Goal: Task Accomplishment & Management: Complete application form

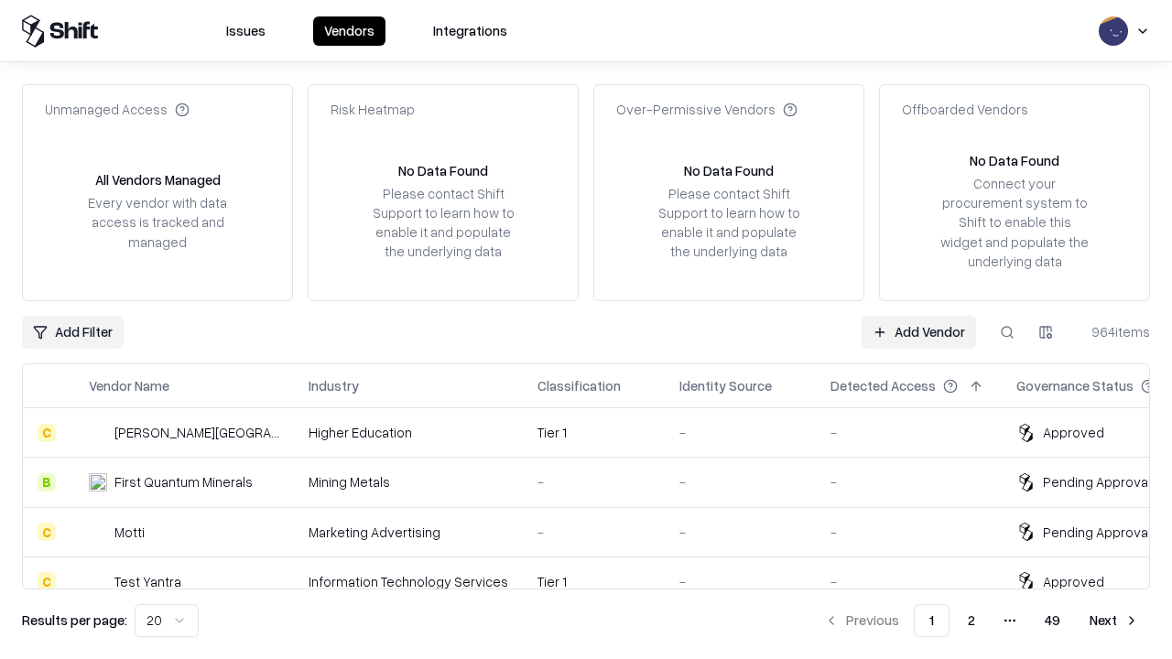
click at [919, 332] on link "Add Vendor" at bounding box center [919, 332] width 114 height 33
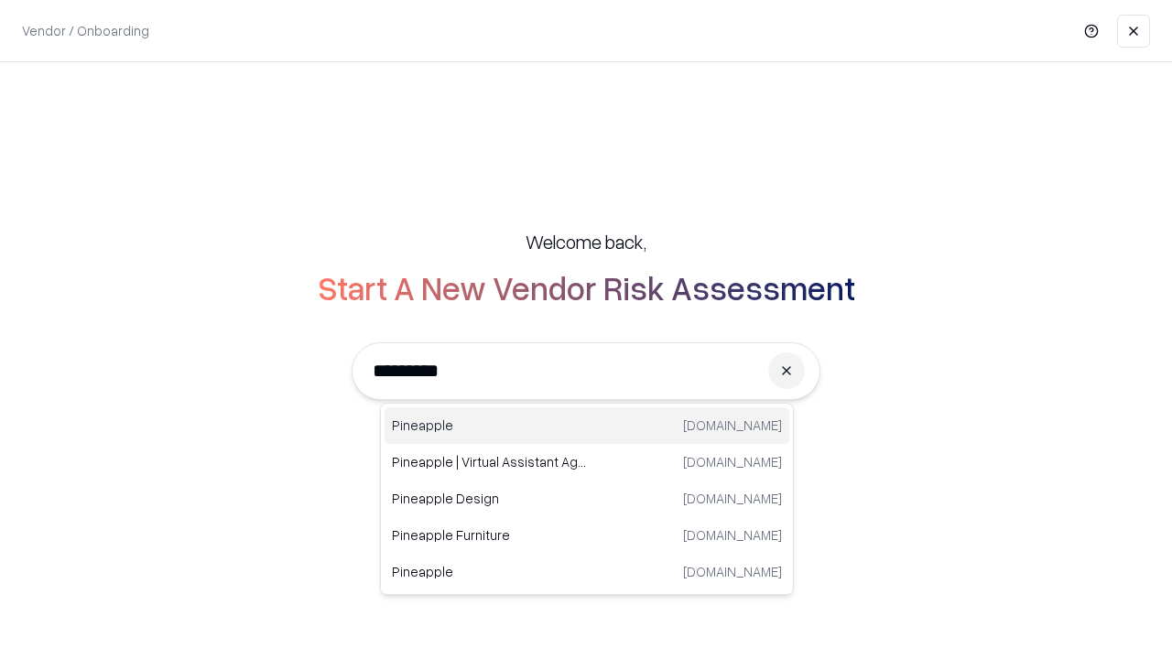
click at [587, 426] on div "Pineapple pineappleenergy.com" at bounding box center [587, 426] width 405 height 37
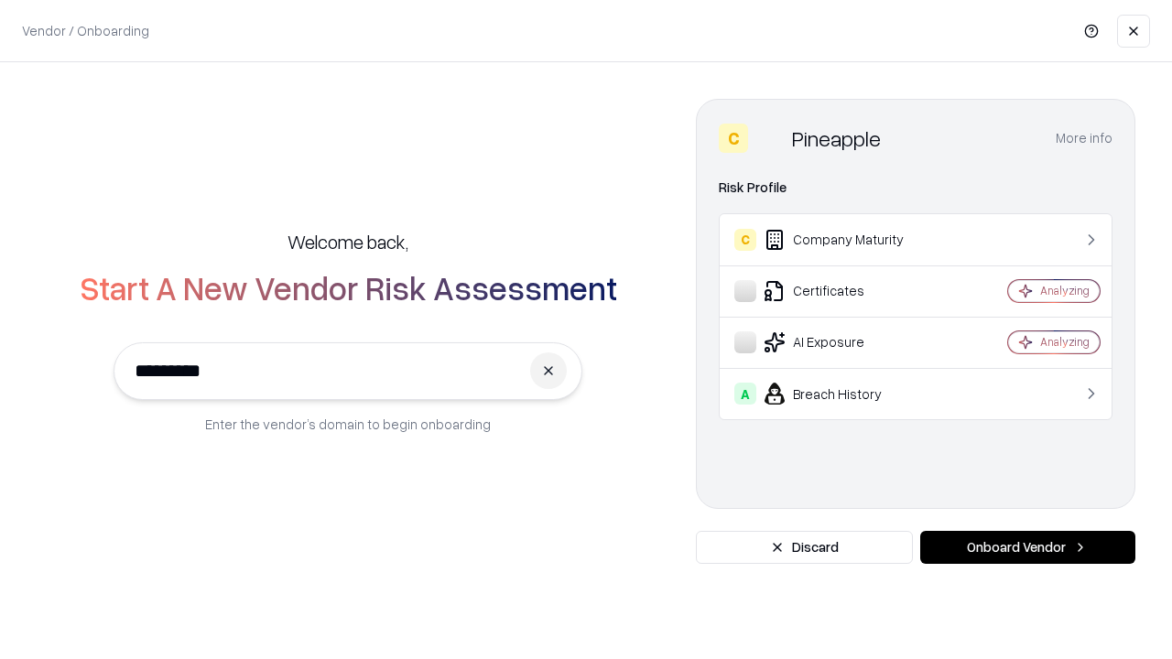
type input "*********"
click at [1028, 548] on button "Onboard Vendor" at bounding box center [1027, 547] width 215 height 33
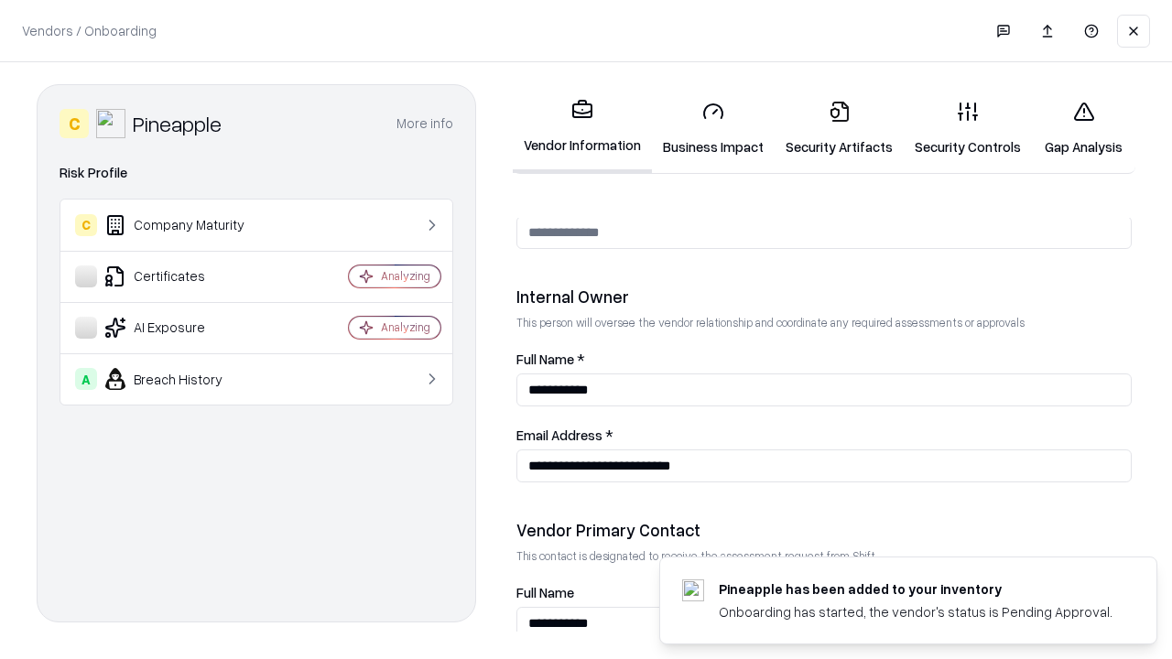
scroll to position [949, 0]
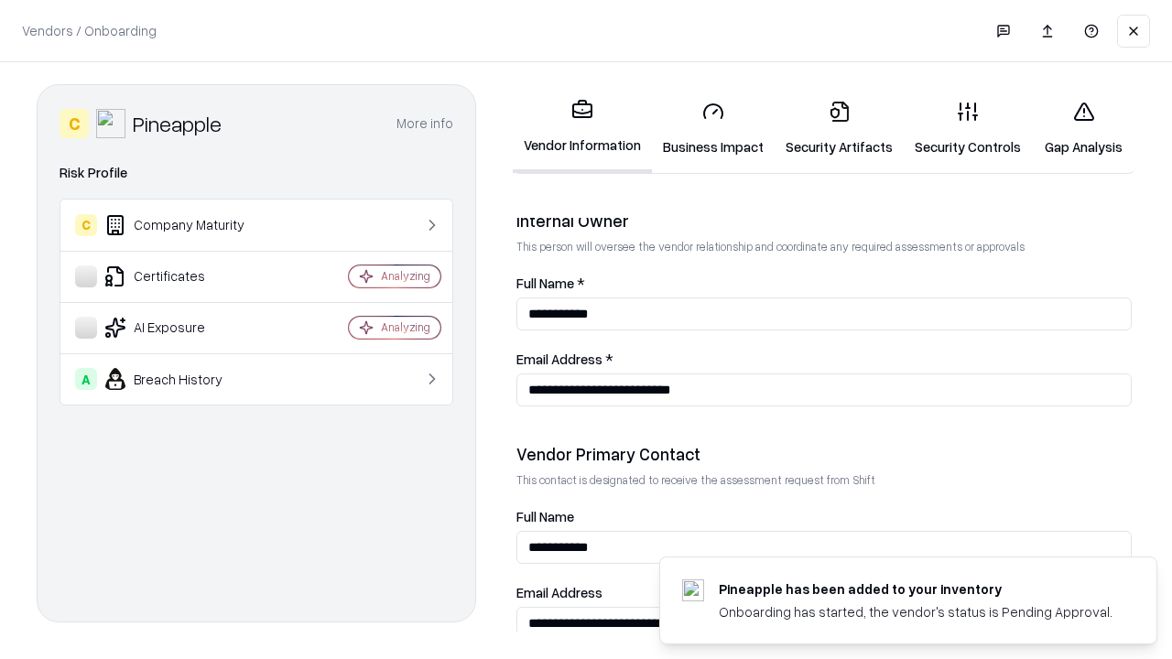
click at [713, 128] on link "Business Impact" at bounding box center [713, 128] width 123 height 85
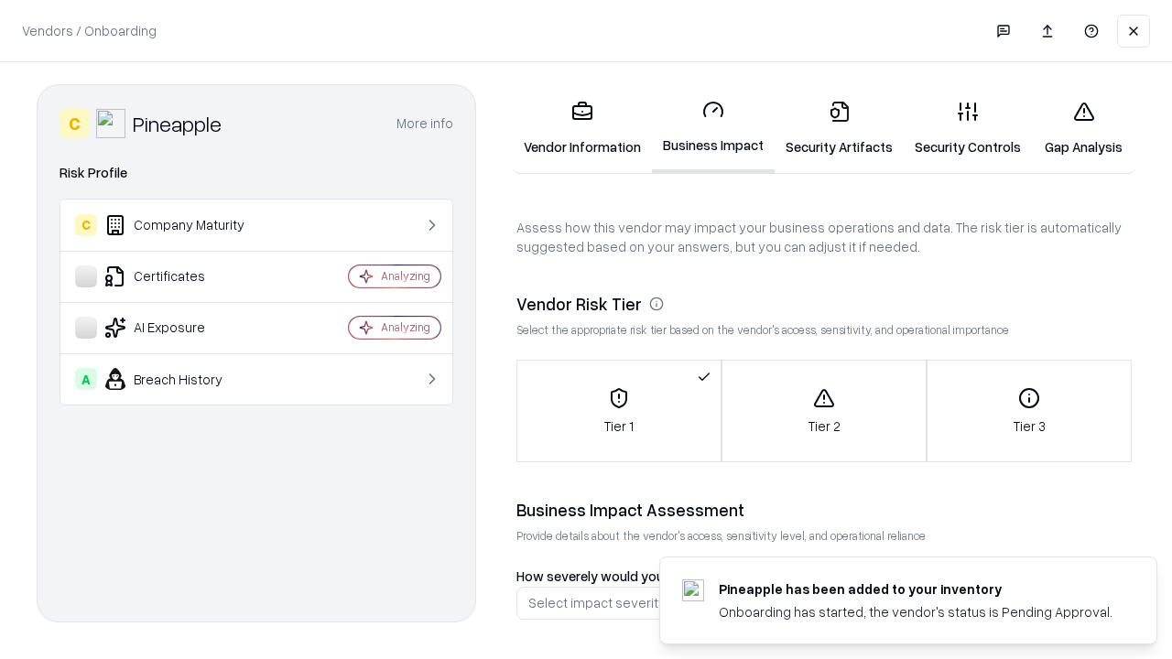
click at [839, 128] on link "Security Artifacts" at bounding box center [839, 128] width 129 height 85
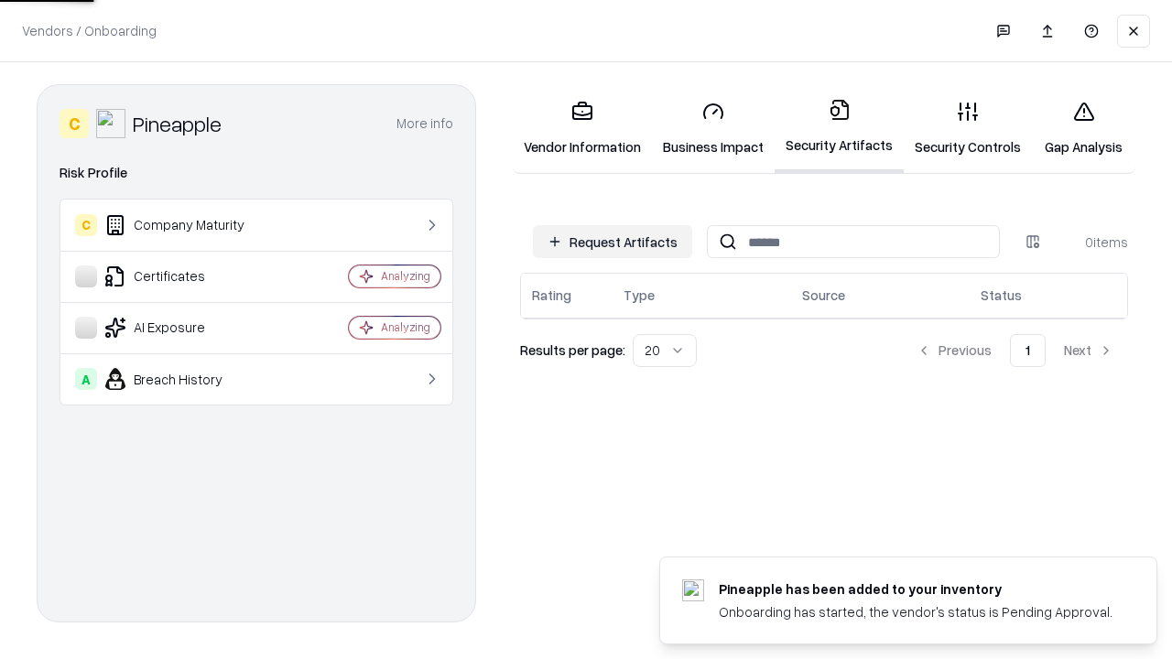
click at [613, 242] on button "Request Artifacts" at bounding box center [612, 241] width 159 height 33
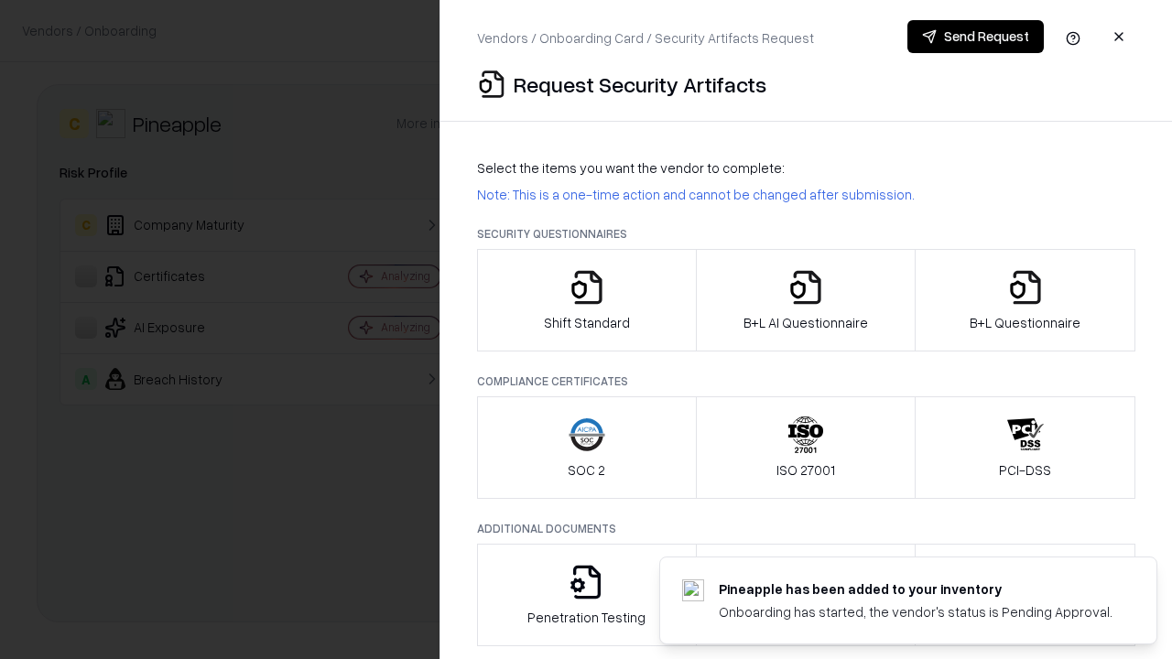
click at [586, 300] on icon "button" at bounding box center [587, 287] width 37 height 37
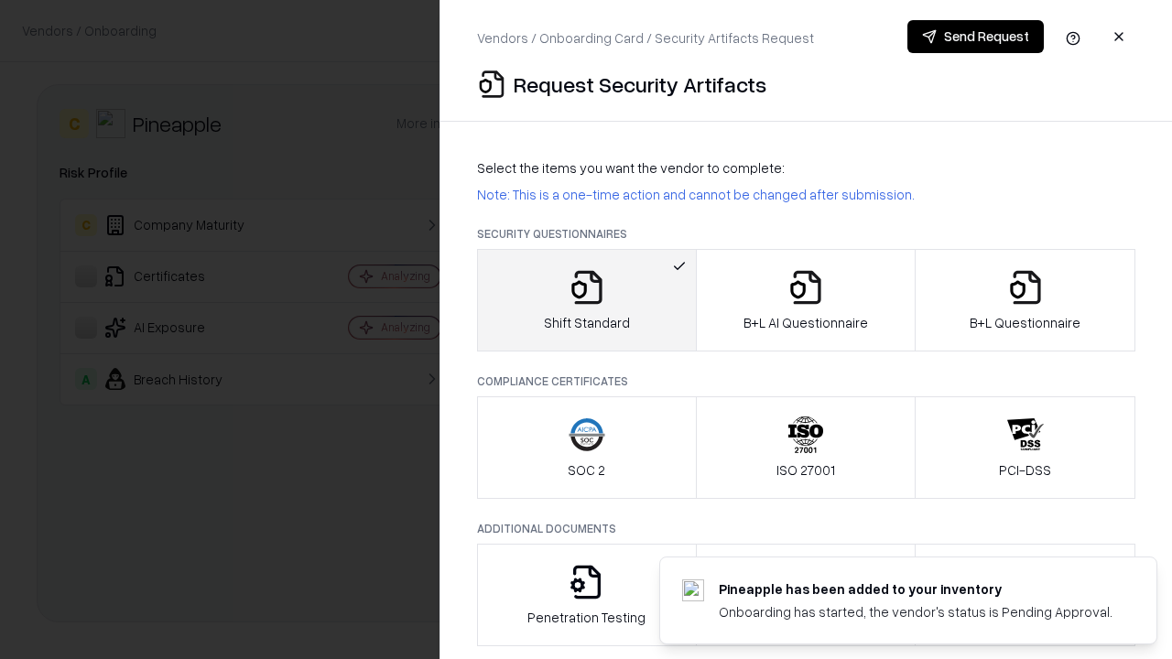
click at [975, 37] on button "Send Request" at bounding box center [976, 36] width 136 height 33
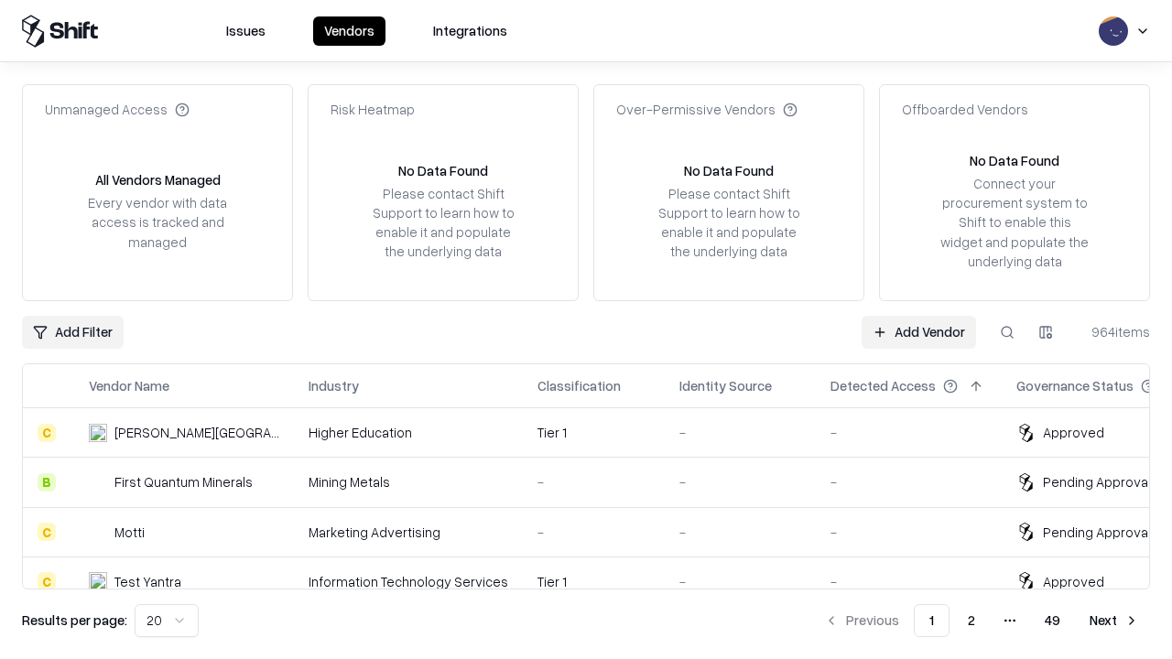
click at [1007, 332] on button at bounding box center [1007, 332] width 33 height 33
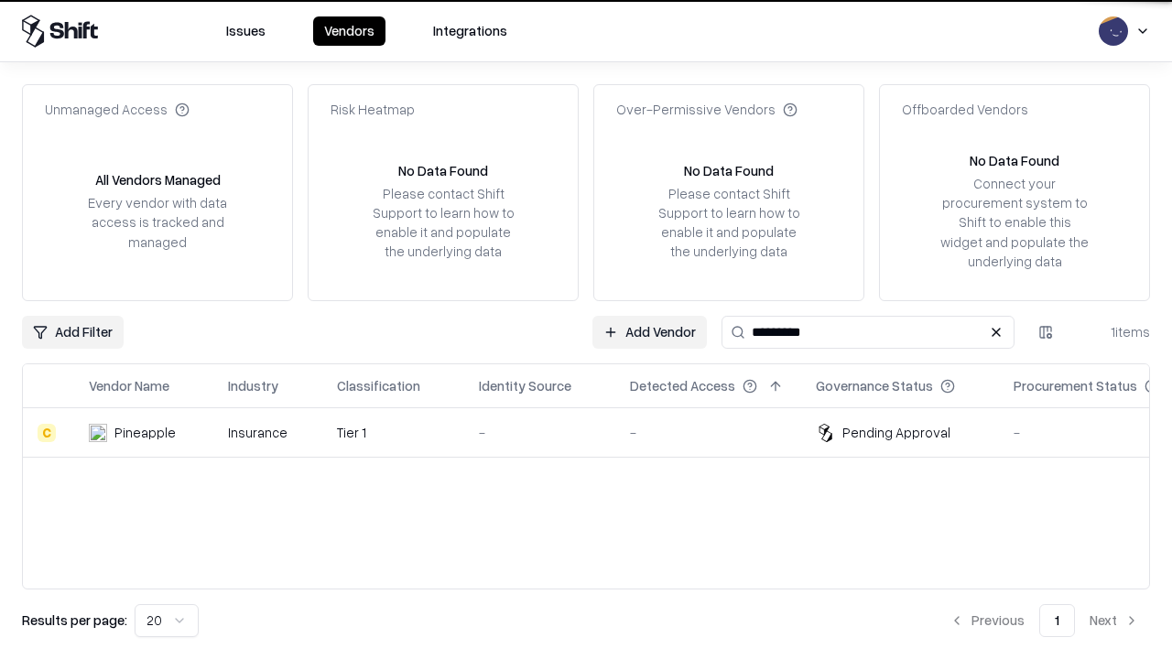
type input "*********"
click at [597, 432] on div "-" at bounding box center [540, 432] width 122 height 19
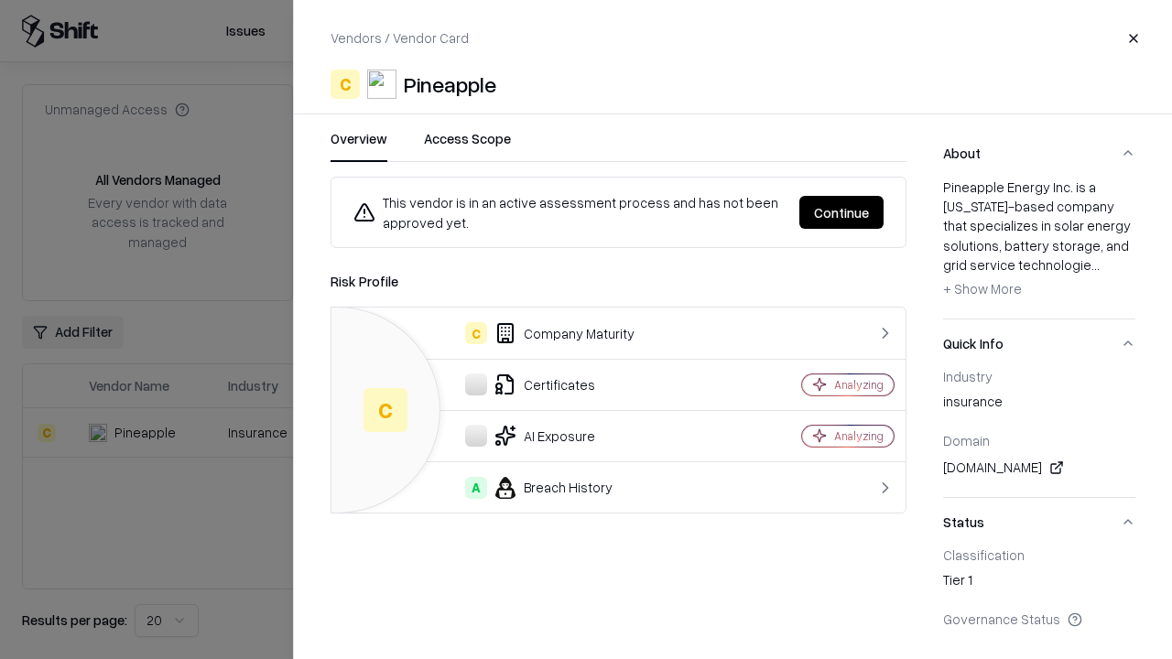
click at [842, 212] on button "Continue" at bounding box center [842, 212] width 84 height 33
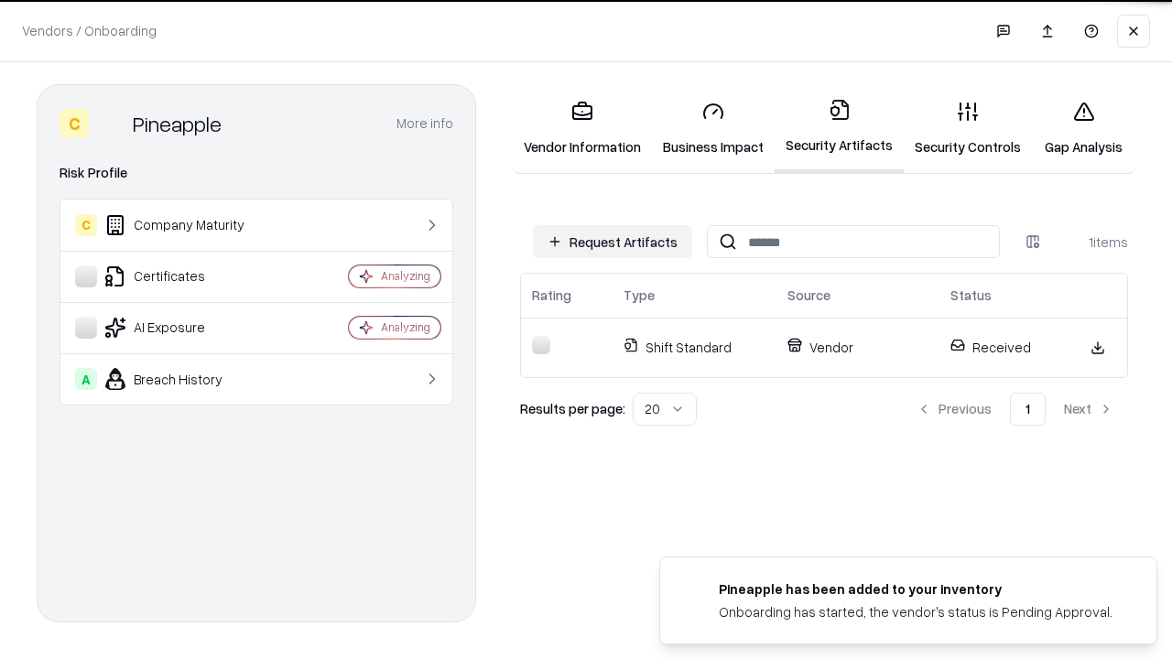
click at [1083, 128] on link "Gap Analysis" at bounding box center [1083, 128] width 103 height 85
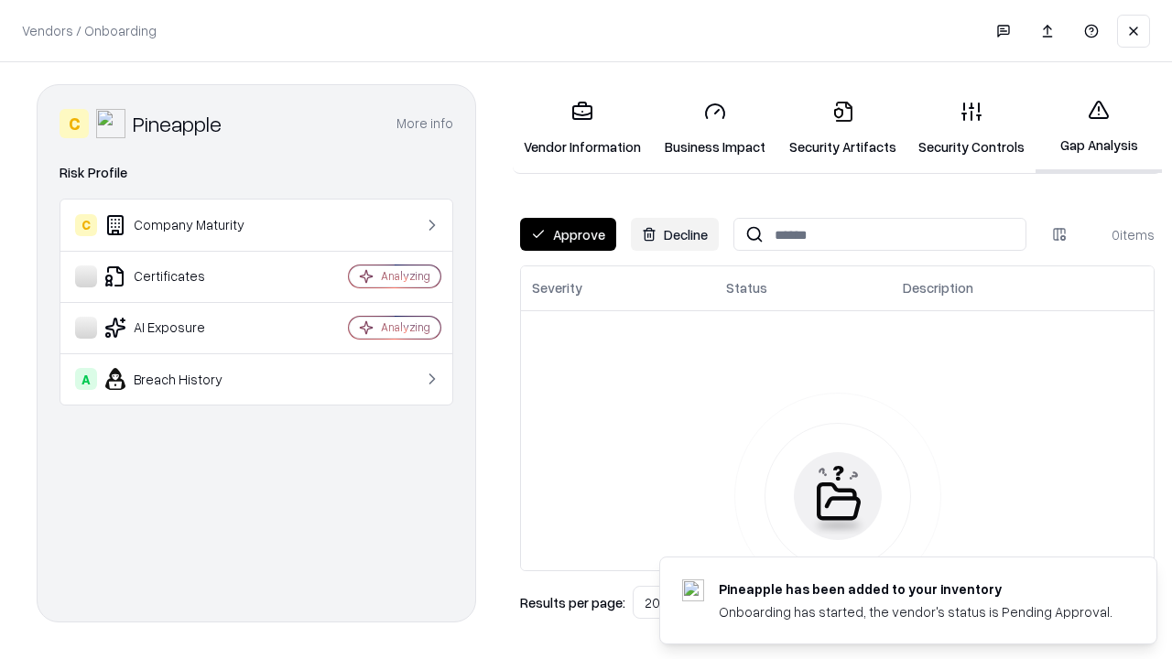
click at [568, 234] on button "Approve" at bounding box center [568, 234] width 96 height 33
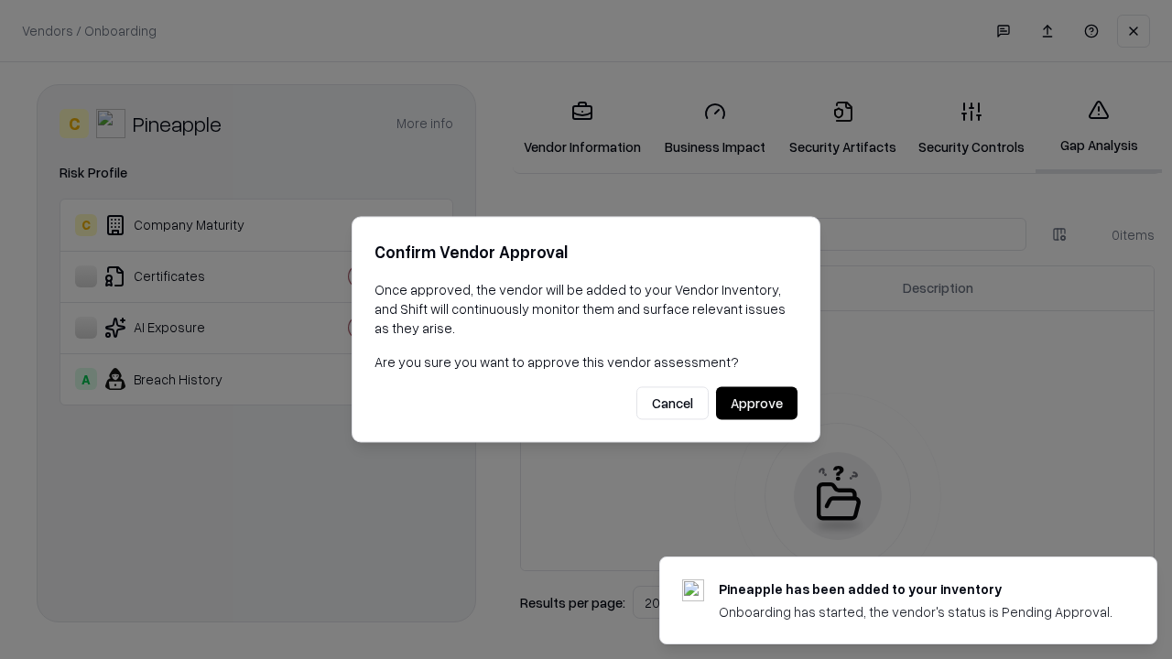
click at [757, 403] on button "Approve" at bounding box center [757, 403] width 82 height 33
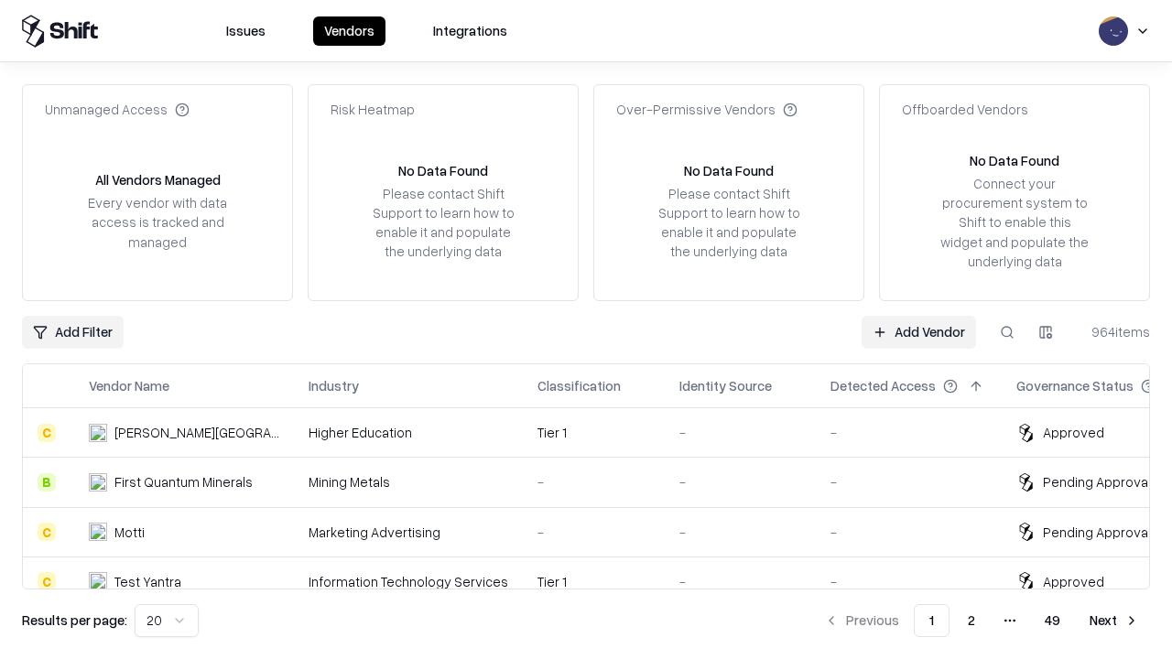
type input "*********"
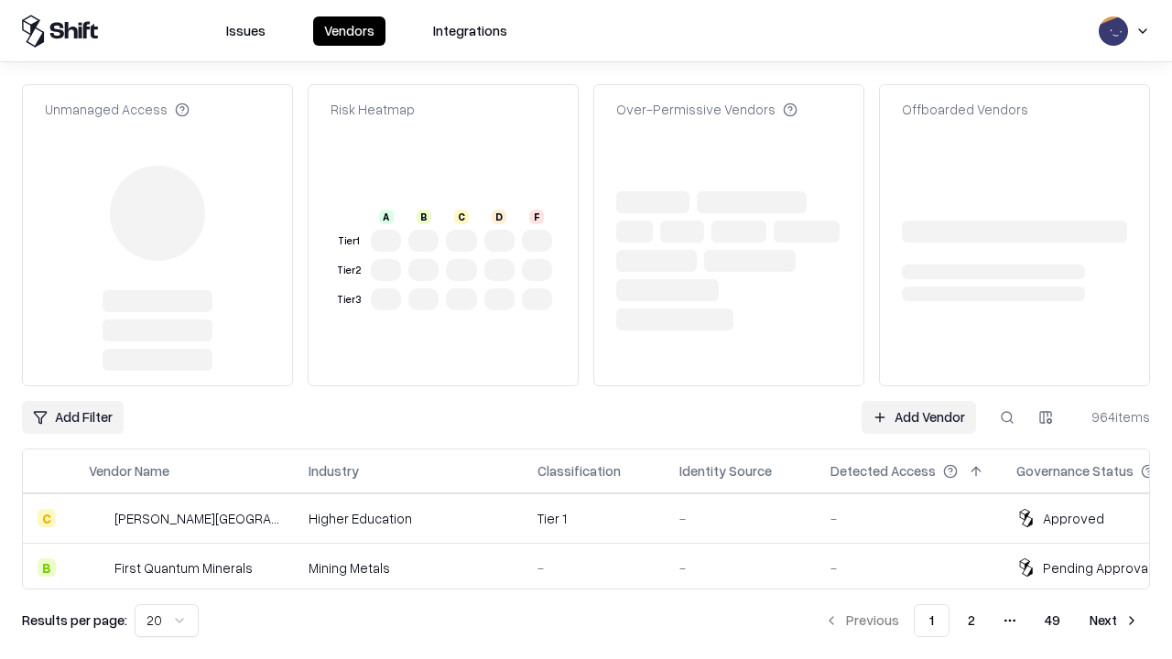
click at [919, 401] on link "Add Vendor" at bounding box center [919, 417] width 114 height 33
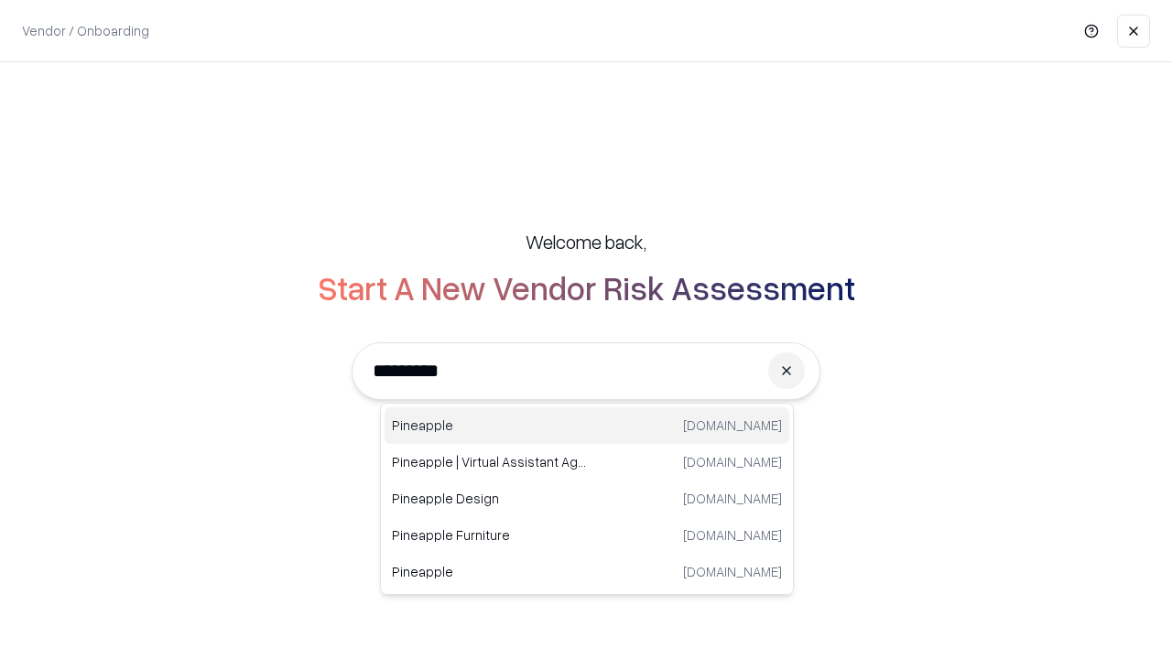
click at [587, 426] on div "Pineapple [DOMAIN_NAME]" at bounding box center [587, 426] width 405 height 37
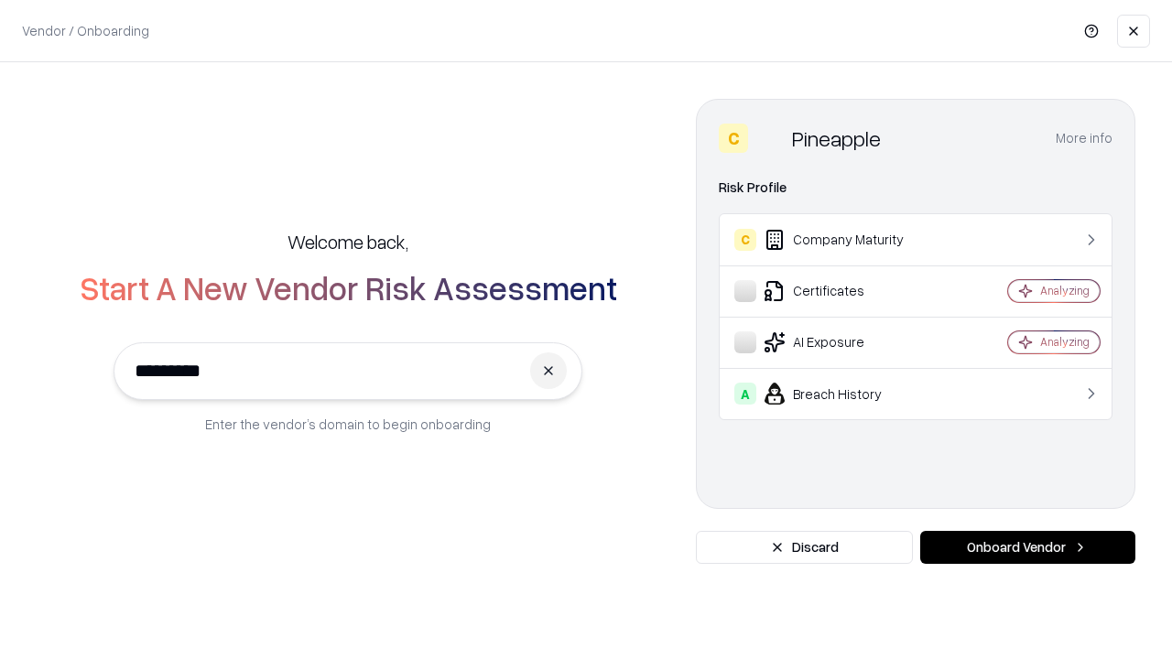
type input "*********"
click at [1028, 548] on button "Onboard Vendor" at bounding box center [1027, 547] width 215 height 33
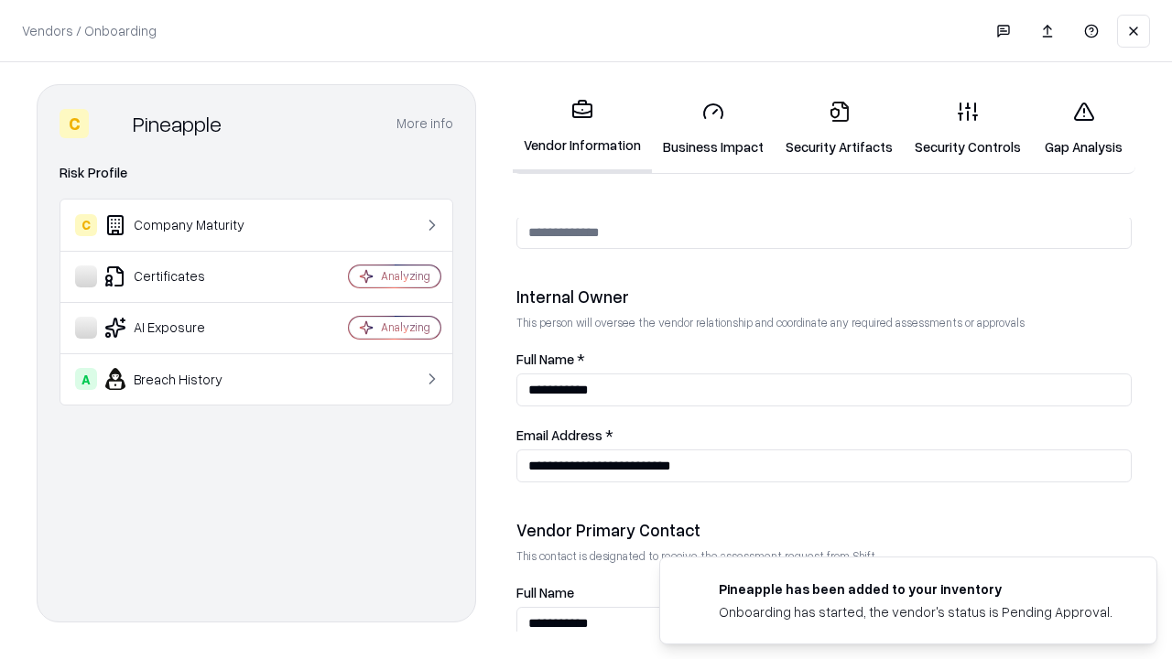
scroll to position [949, 0]
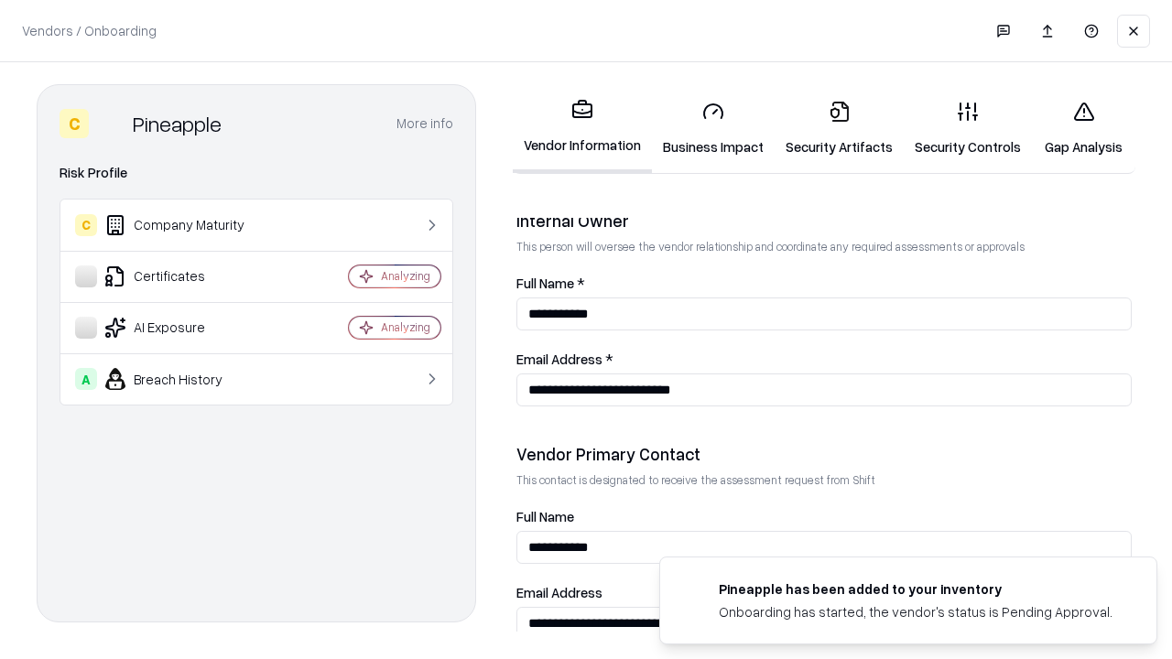
click at [1083, 128] on link "Gap Analysis" at bounding box center [1083, 128] width 103 height 85
